Goal: Obtain resource: Obtain resource

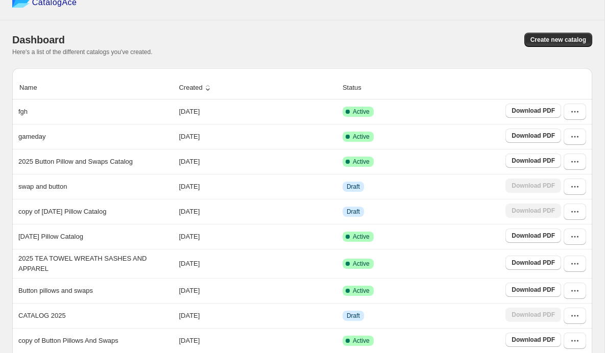
scroll to position [16, 0]
click at [576, 269] on icon "button" at bounding box center [575, 263] width 10 height 10
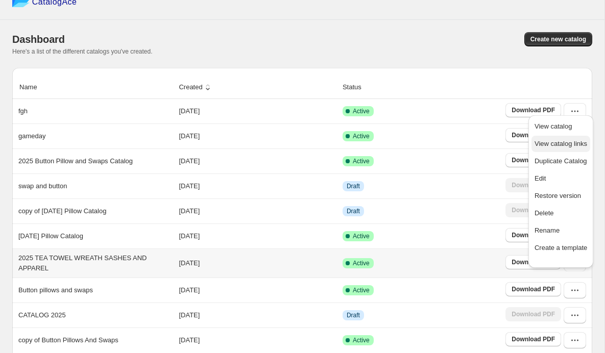
click at [573, 146] on span "View catalog links" at bounding box center [561, 144] width 53 height 8
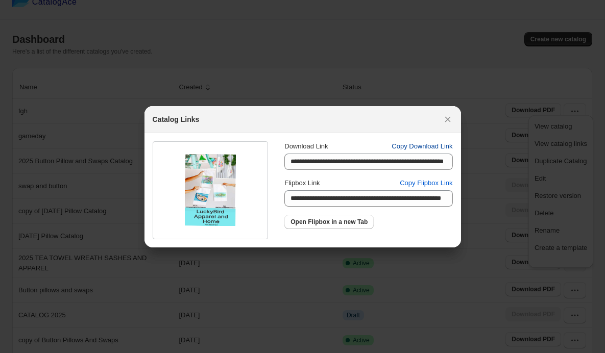
click at [418, 147] on span "Copy Download Link" at bounding box center [422, 146] width 61 height 10
click at [453, 121] on icon ":rv:" at bounding box center [448, 119] width 10 height 10
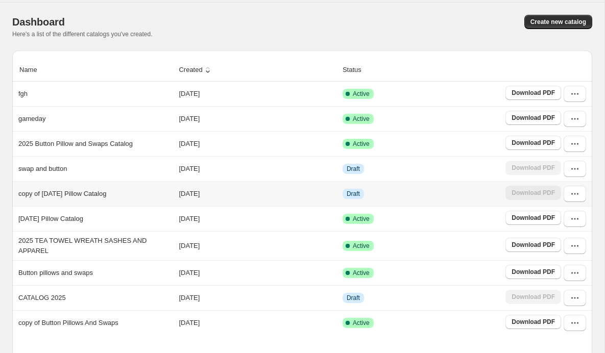
scroll to position [34, 0]
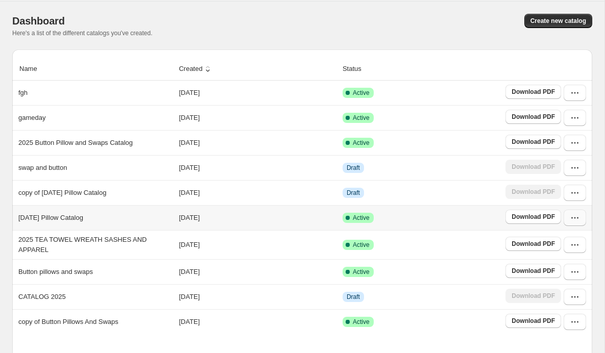
click at [570, 223] on icon "button" at bounding box center [575, 218] width 10 height 10
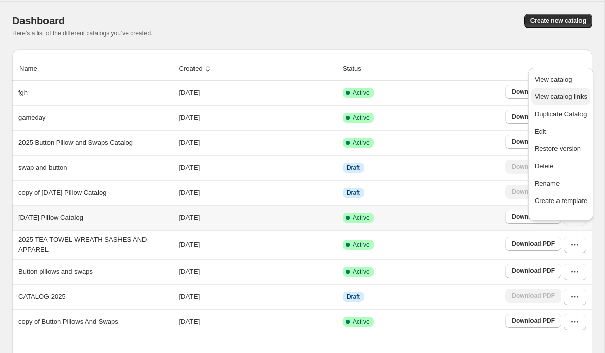
click at [559, 96] on span "View catalog links" at bounding box center [561, 97] width 53 height 8
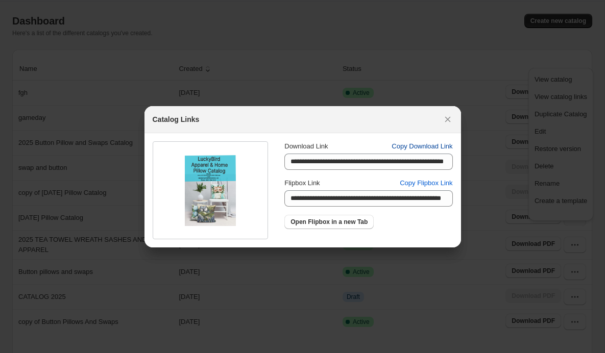
click at [444, 148] on span "Copy Download Link" at bounding box center [422, 146] width 61 height 10
click at [453, 118] on icon ":rv:" at bounding box center [448, 119] width 10 height 10
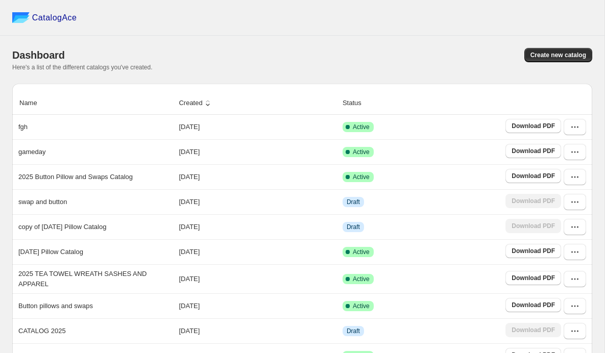
scroll to position [34, 0]
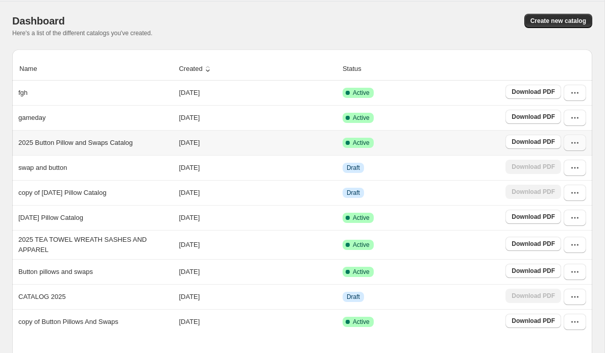
click at [578, 148] on icon "button" at bounding box center [575, 143] width 10 height 10
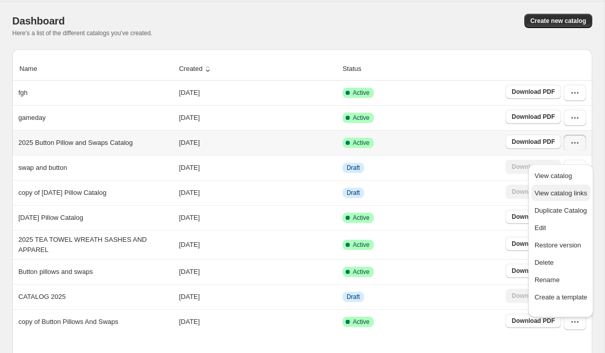
click at [566, 197] on span "View catalog links" at bounding box center [561, 193] width 53 height 8
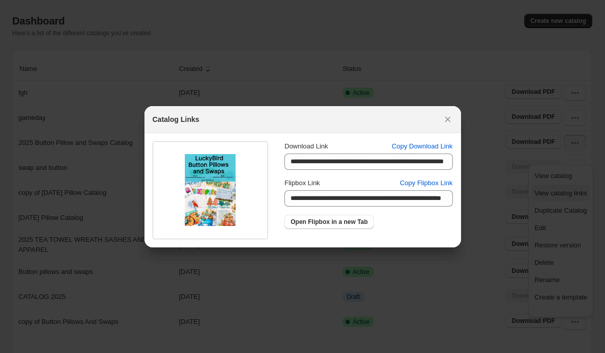
scroll to position [0, 0]
click at [438, 147] on span "Copy Download Link" at bounding box center [422, 146] width 61 height 10
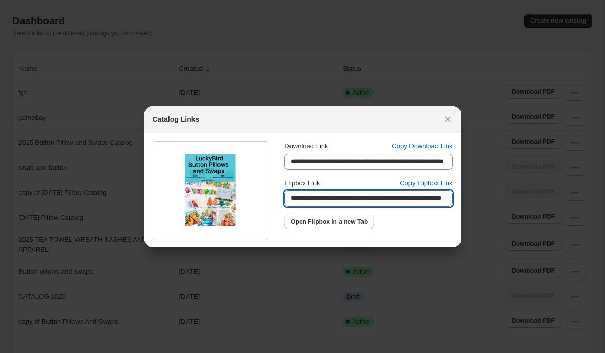
click at [347, 206] on input "**********" at bounding box center [368, 199] width 168 height 16
click at [406, 199] on input "**********" at bounding box center [368, 199] width 168 height 16
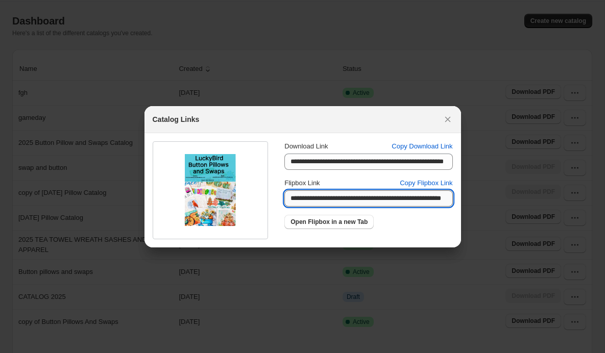
click at [406, 199] on input "**********" at bounding box center [368, 199] width 168 height 16
click at [335, 226] on span "Open Flipbox in a new Tab" at bounding box center [329, 222] width 77 height 8
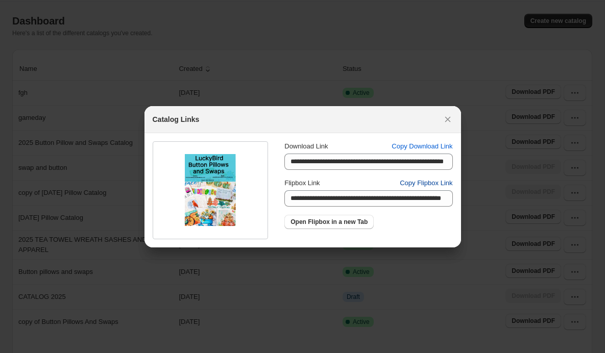
click at [432, 188] on span "Copy Flipbox Link" at bounding box center [426, 183] width 53 height 10
click at [453, 120] on icon ":rv:" at bounding box center [448, 119] width 10 height 10
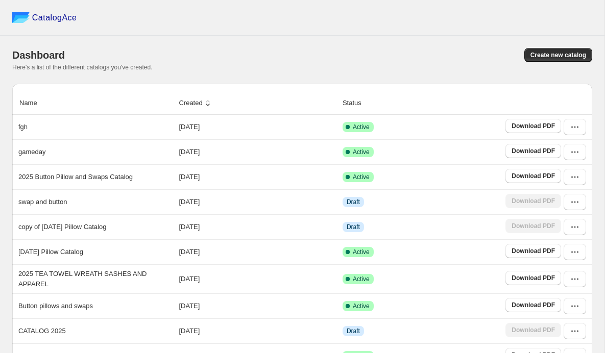
scroll to position [34, 0]
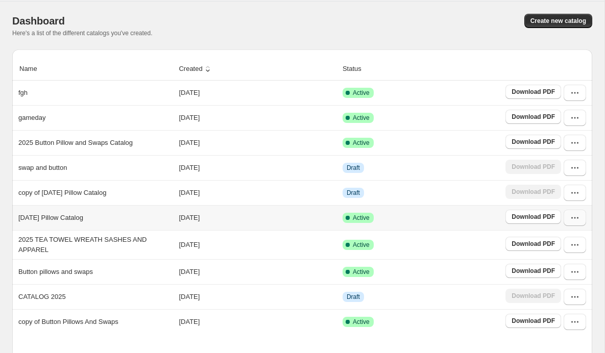
click at [574, 223] on icon "button" at bounding box center [575, 218] width 10 height 10
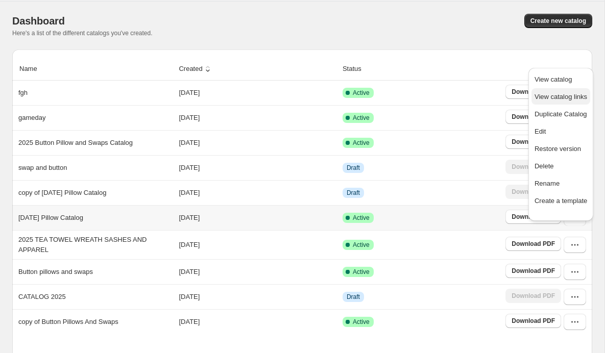
click at [565, 100] on span "View catalog links" at bounding box center [561, 97] width 53 height 8
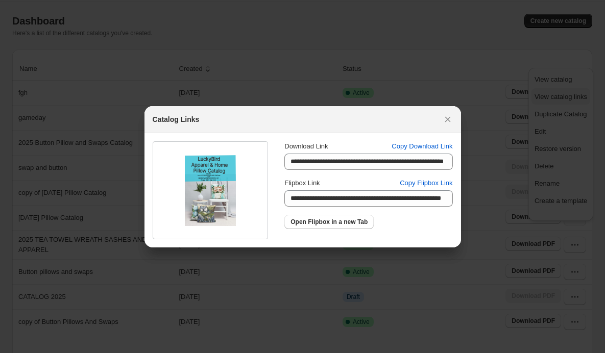
scroll to position [0, 0]
click at [433, 187] on span "Copy Flipbox Link" at bounding box center [426, 183] width 53 height 10
click at [453, 118] on icon ":rv:" at bounding box center [448, 119] width 10 height 10
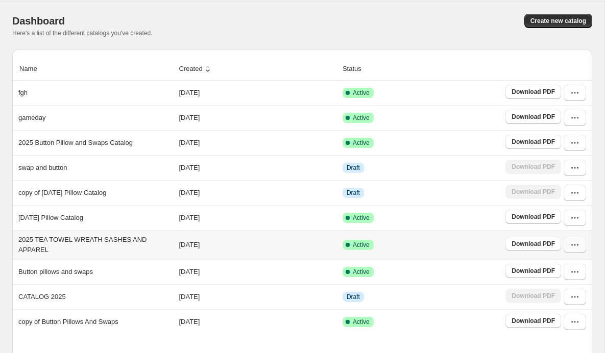
click at [575, 250] on icon "button" at bounding box center [575, 245] width 10 height 10
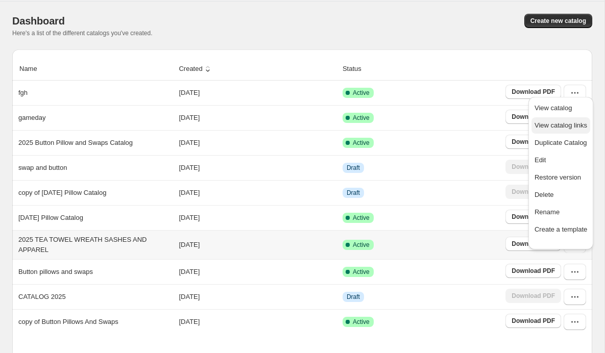
click at [572, 125] on span "View catalog links" at bounding box center [561, 126] width 53 height 8
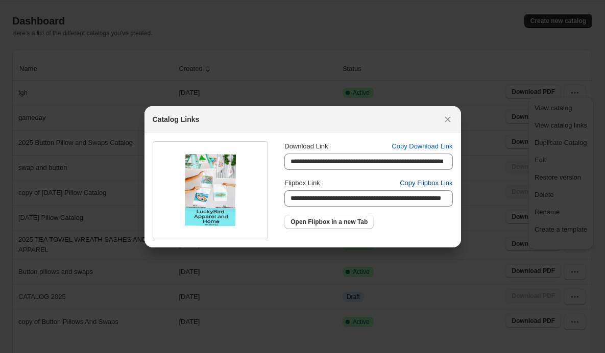
click at [441, 185] on span "Copy Flipbox Link" at bounding box center [426, 183] width 53 height 10
